Goal: Find specific page/section: Find specific page/section

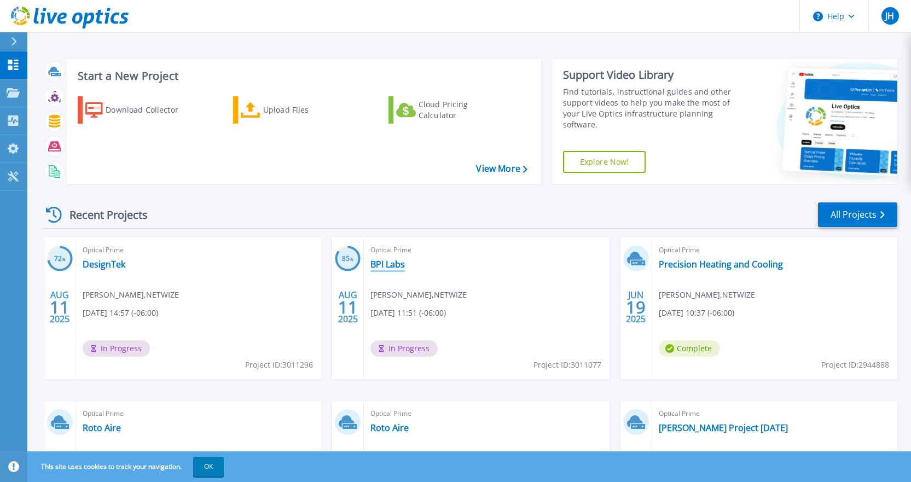
click at [392, 266] on link "BPI Labs" at bounding box center [388, 264] width 34 height 11
